Goal: Transaction & Acquisition: Purchase product/service

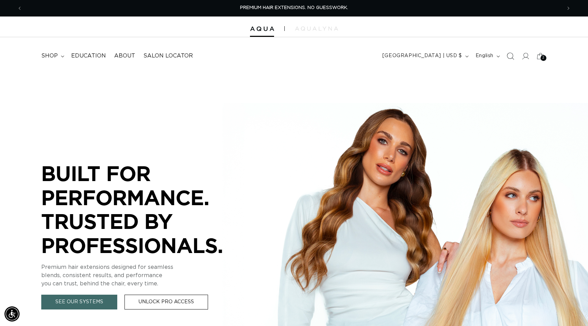
click at [510, 55] on icon "Search" at bounding box center [510, 55] width 7 height 7
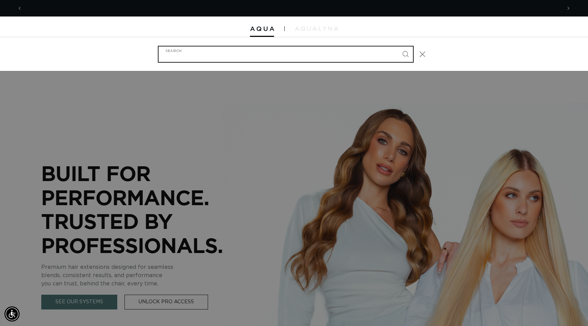
scroll to position [0, 540]
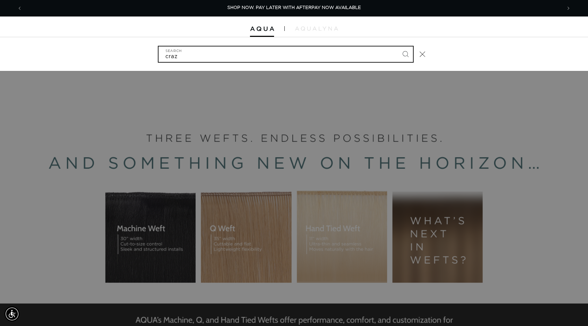
type input "craz"
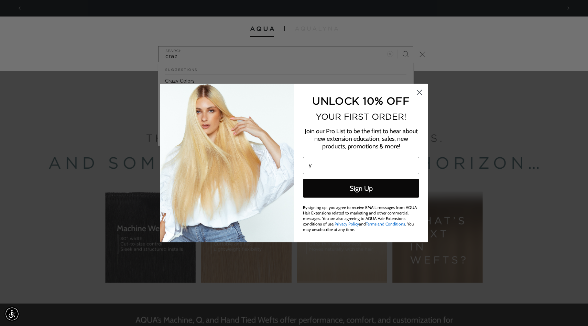
scroll to position [0, 1079]
type input "y"
click at [414, 96] on icon "Close dialog" at bounding box center [420, 92] width 12 height 12
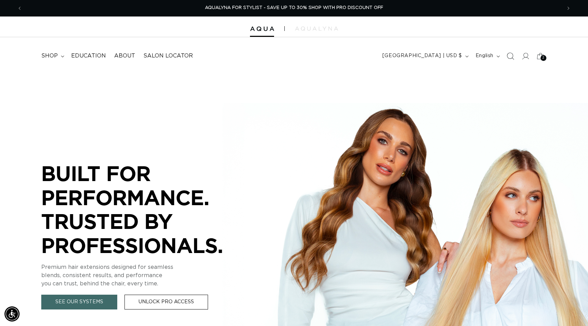
click at [510, 54] on icon "Search" at bounding box center [510, 55] width 7 height 7
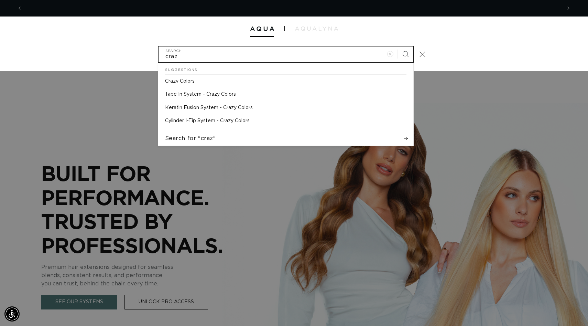
scroll to position [0, 0]
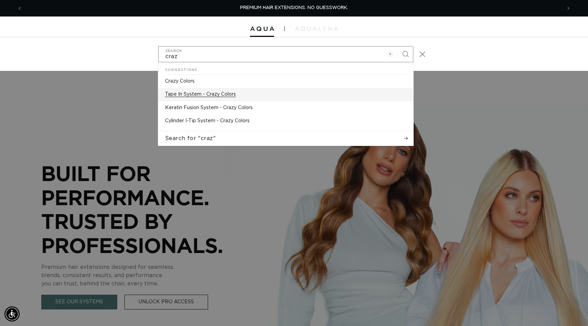
click at [194, 95] on p "Tape In System - Crazy Colors" at bounding box center [200, 94] width 71 height 6
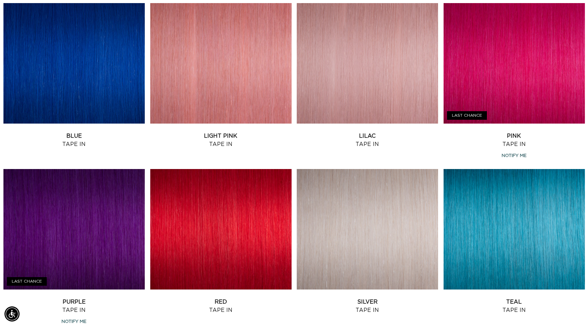
scroll to position [0, 1079]
click at [521, 132] on link "Pink Tape In" at bounding box center [514, 140] width 141 height 17
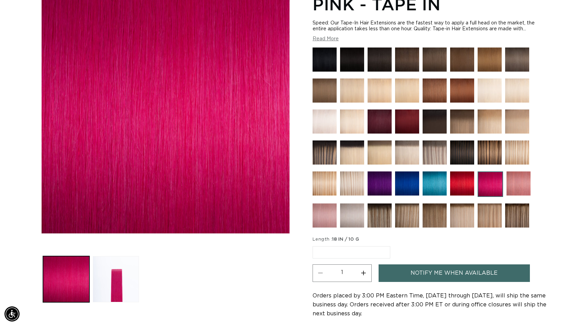
scroll to position [117, 0]
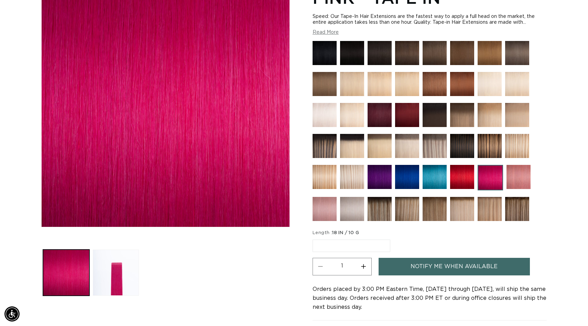
click at [523, 173] on img at bounding box center [519, 177] width 24 height 24
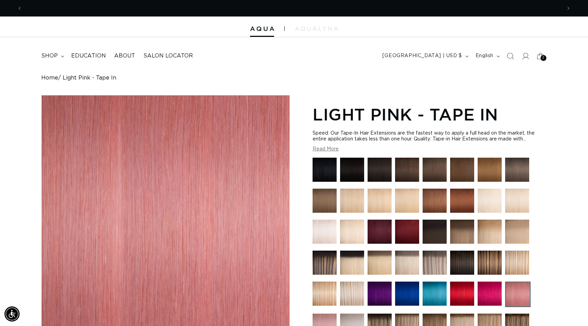
scroll to position [0, 1079]
